Goal: Download file/media

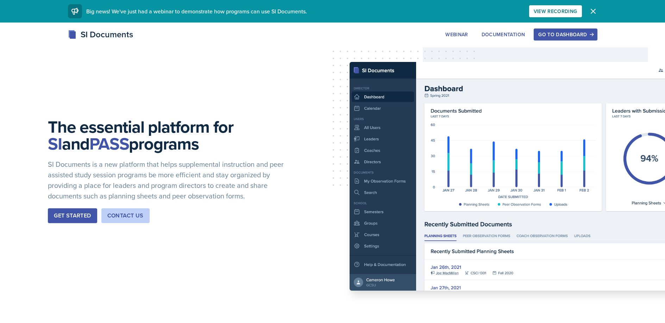
click at [556, 32] on div "Go to Dashboard" at bounding box center [565, 35] width 54 height 6
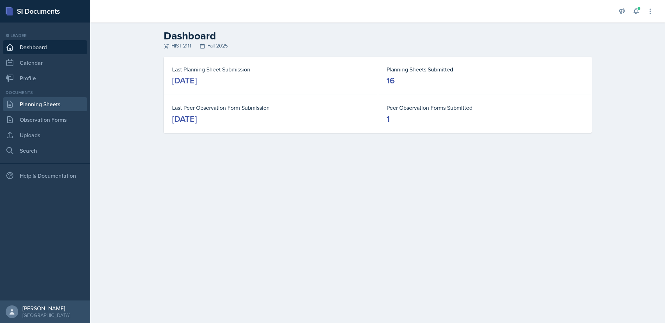
click at [56, 104] on link "Planning Sheets" at bounding box center [45, 104] width 85 height 14
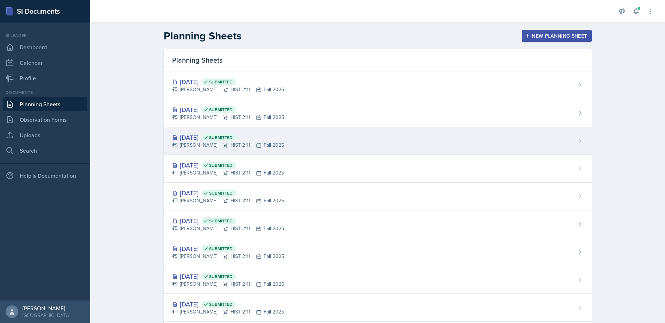
click at [194, 144] on div "[PERSON_NAME] HIST 2111 Fall 2025" at bounding box center [228, 145] width 112 height 7
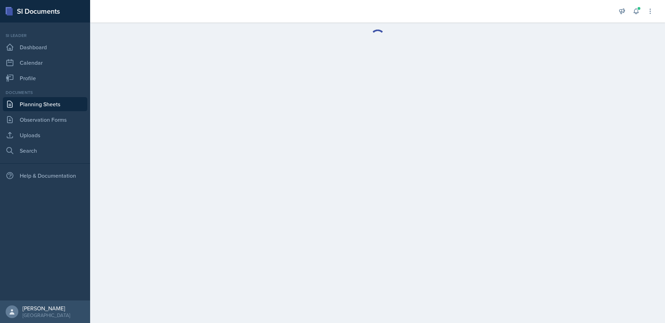
click at [194, 144] on main at bounding box center [377, 173] width 575 height 301
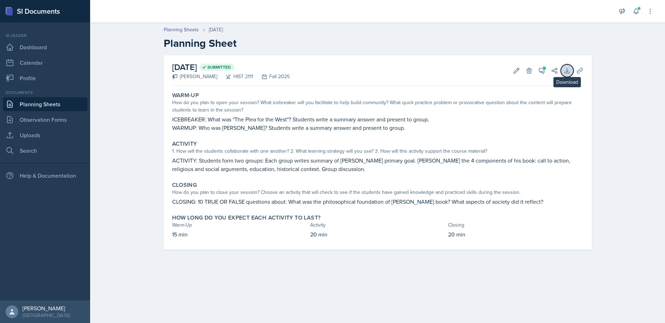
click at [563, 70] on button "Download" at bounding box center [567, 70] width 13 height 13
